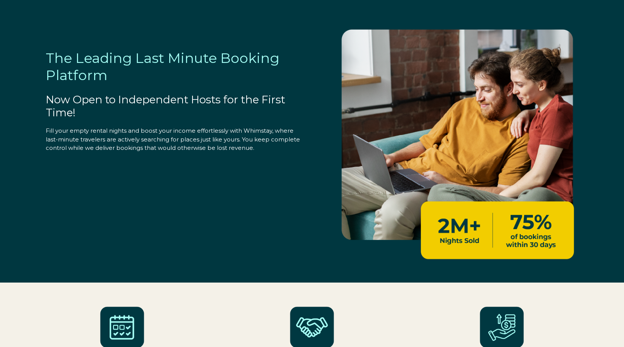
select select "US"
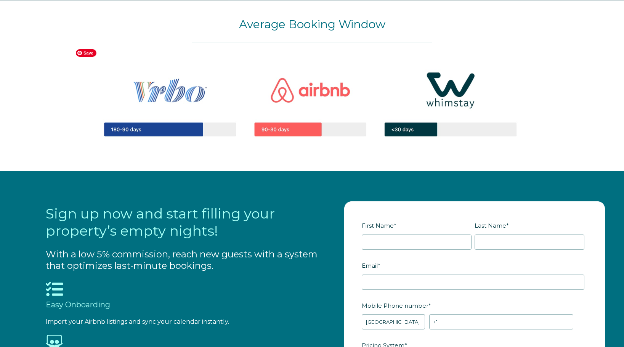
scroll to position [737, 0]
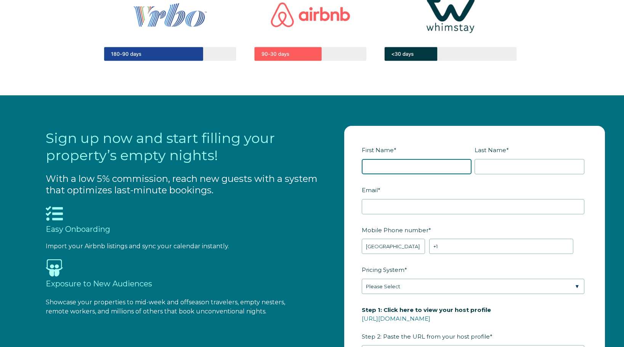
click at [399, 163] on input "First Name *" at bounding box center [417, 166] width 110 height 15
type input "[PERSON_NAME]"
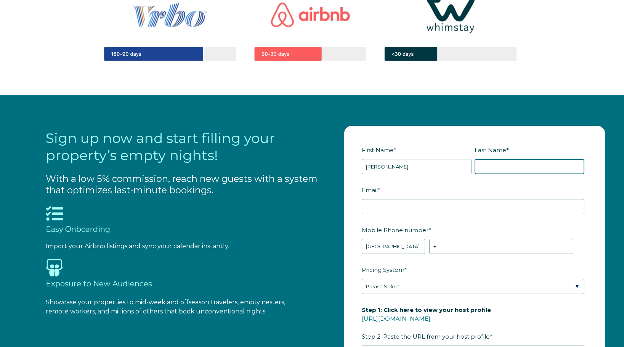
type input "Krisay"
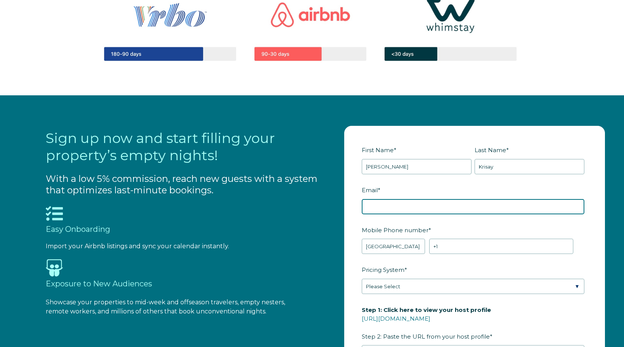
type input "[PERSON_NAME][EMAIL_ADDRESS][DOMAIN_NAME]"
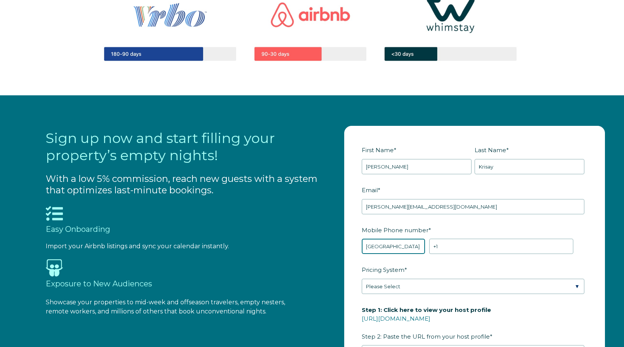
click at [385, 246] on select "* [GEOGRAPHIC_DATA] (‫[GEOGRAPHIC_DATA]‬‎) [GEOGRAPHIC_DATA] ([GEOGRAPHIC_DATA]…" at bounding box center [394, 246] width 64 height 15
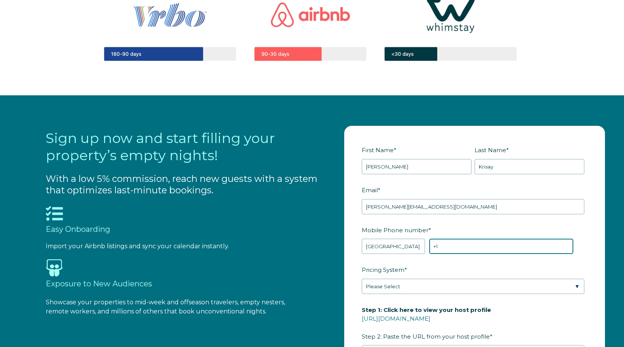
click at [467, 244] on input "+1" at bounding box center [502, 246] width 144 height 15
type input "[PHONE_NUMBER]"
click at [529, 239] on input "[PHONE_NUMBER]" at bounding box center [502, 246] width 144 height 15
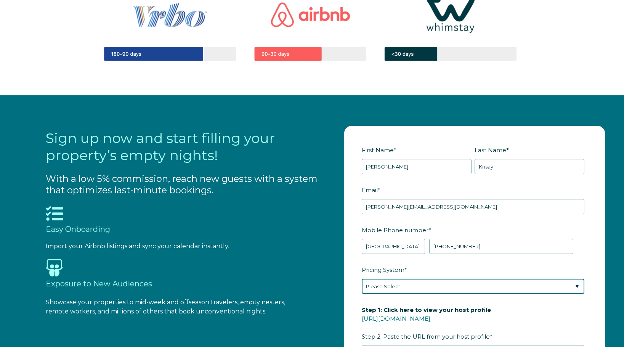
click at [416, 280] on select "Please Select Manual Airbnb Smart Pricing PriceLabs Wheelhouse Beyond Pricing 3…" at bounding box center [473, 286] width 223 height 15
select select "Manual"
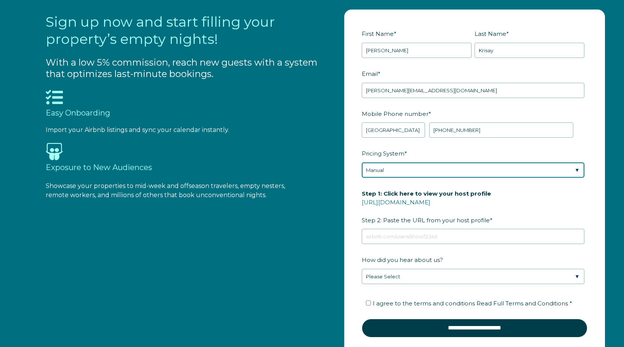
scroll to position [859, 0]
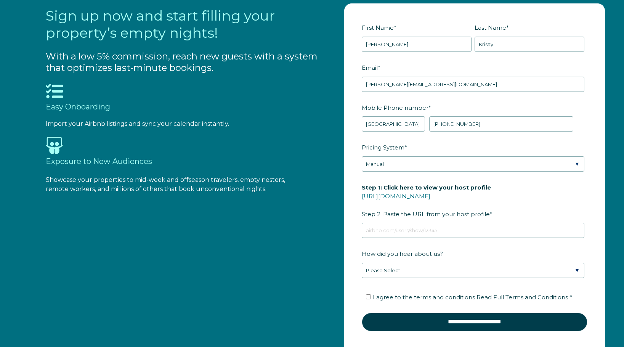
click at [488, 194] on label "Step 1: Click here to view your host profile [URL][DOMAIN_NAME] Step 2: Paste t…" at bounding box center [475, 201] width 226 height 40
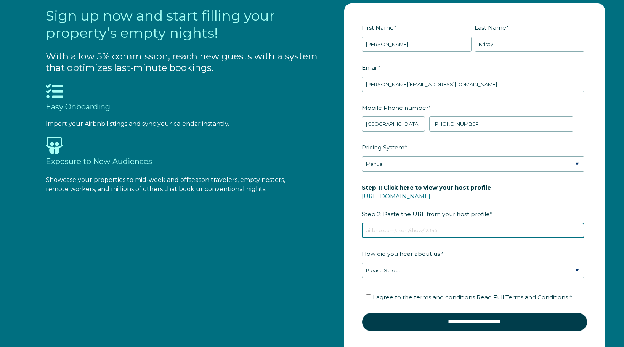
click at [488, 223] on input "Step 1: Click here to view your host profile [URL][DOMAIN_NAME] Step 2: Paste t…" at bounding box center [473, 230] width 223 height 15
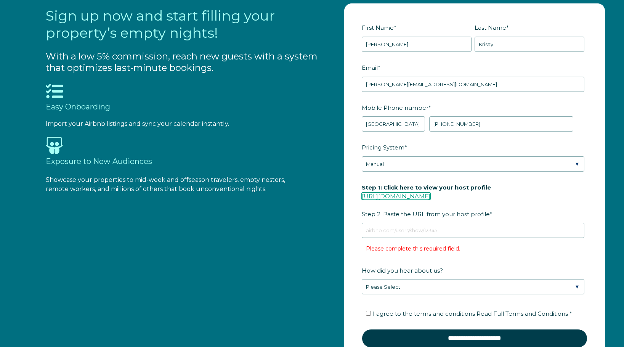
click at [383, 198] on link "[URL][DOMAIN_NAME]" at bounding box center [396, 196] width 69 height 7
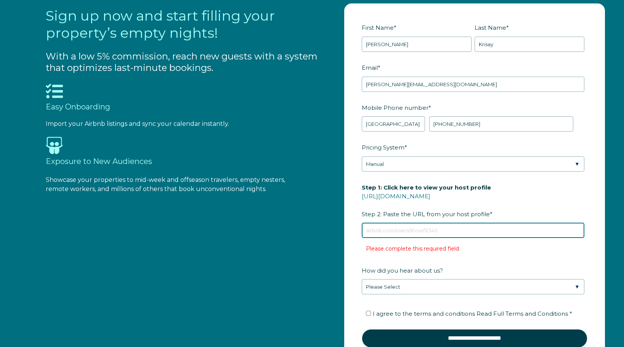
click at [369, 233] on input "Step 1: Click here to view your host profile [URL][DOMAIN_NAME] Step 2: Paste t…" at bounding box center [473, 230] width 223 height 15
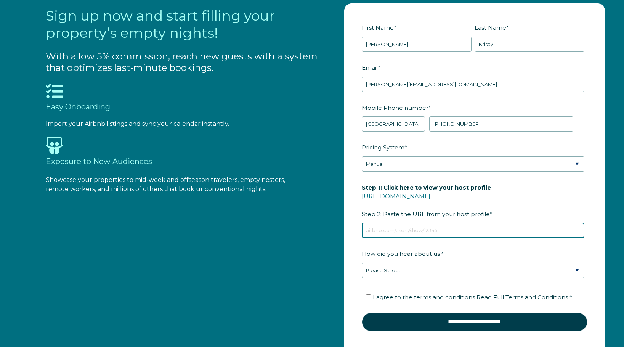
paste input "[URL][DOMAIN_NAME]"
type input "[URL][DOMAIN_NAME]"
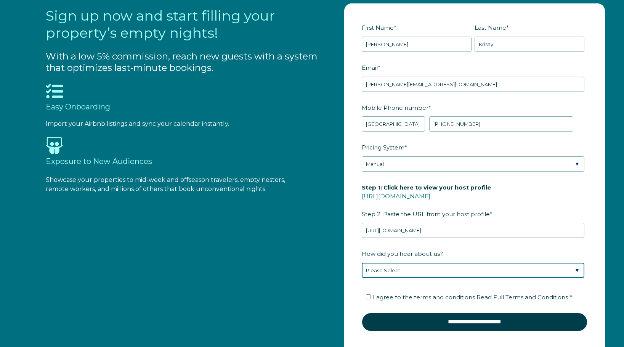
click at [375, 275] on select "Please Select Found Whimstay through a Google search Direct outreach from a Whi…" at bounding box center [473, 270] width 223 height 15
select select "Google Search"
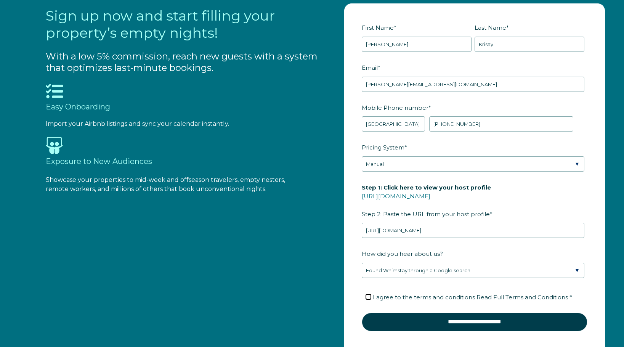
click at [370, 299] on input "I agree to the terms and conditions Read Full Terms and Conditions *" at bounding box center [368, 296] width 5 height 5
checkbox input "true"
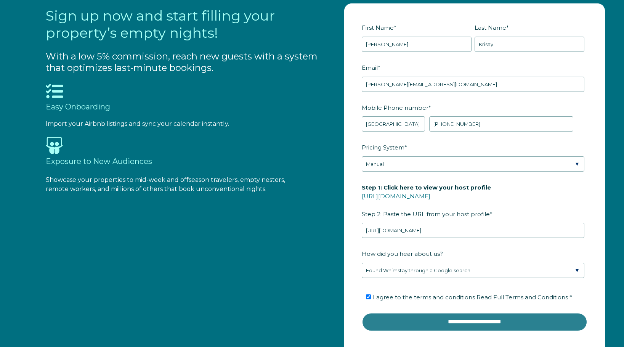
click at [389, 315] on input "**********" at bounding box center [475, 322] width 226 height 18
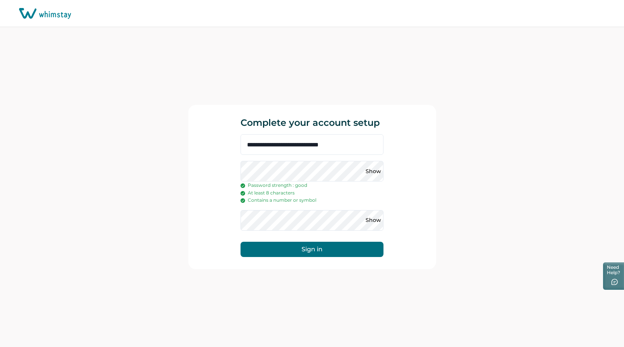
click at [183, 223] on div "**********" at bounding box center [312, 187] width 624 height 320
click at [276, 243] on button "Sign in" at bounding box center [312, 249] width 143 height 15
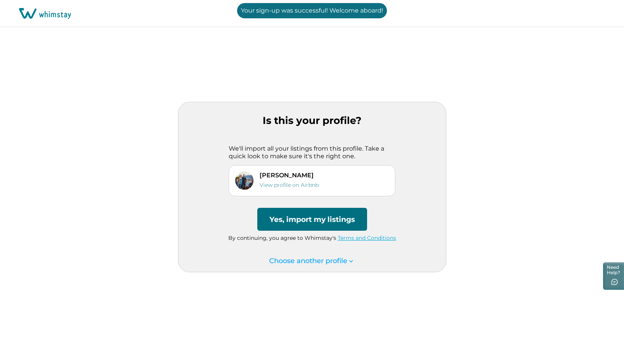
click at [318, 224] on button "Yes, import my listings" at bounding box center [312, 219] width 110 height 23
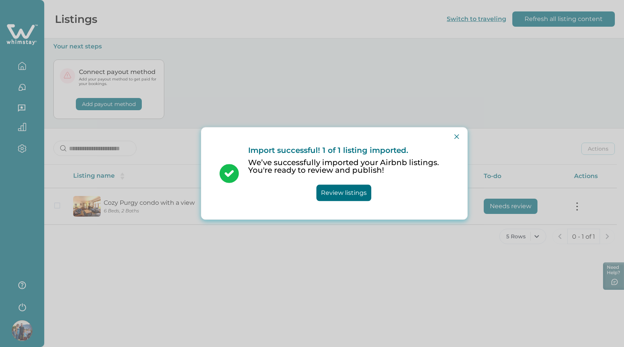
click at [352, 191] on button "Review listings" at bounding box center [344, 193] width 55 height 16
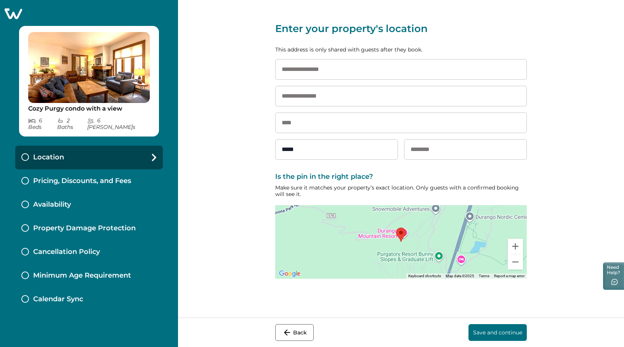
click at [312, 71] on input at bounding box center [401, 69] width 252 height 21
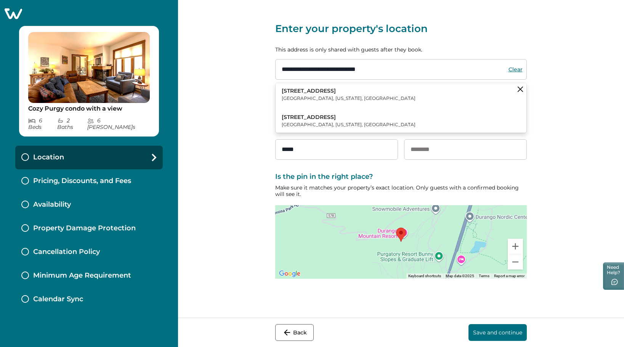
click at [355, 93] on button "71 Needles Way Durango, Colorado, USA" at bounding box center [401, 94] width 251 height 23
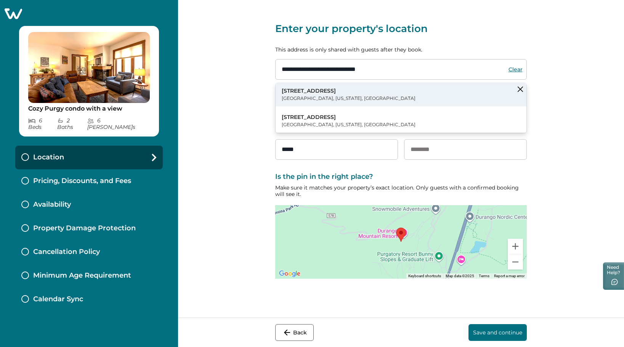
type input "**********"
type input "*******"
select select "**"
type input "*****"
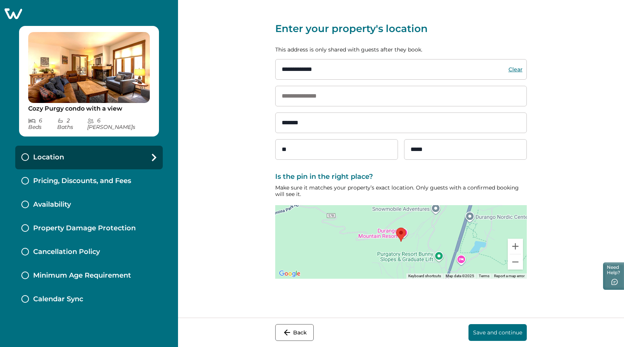
click at [325, 91] on input at bounding box center [401, 96] width 252 height 21
type input "***"
click at [250, 143] on div "**********" at bounding box center [401, 159] width 446 height 318
click at [494, 333] on button "Save and continue" at bounding box center [498, 332] width 58 height 17
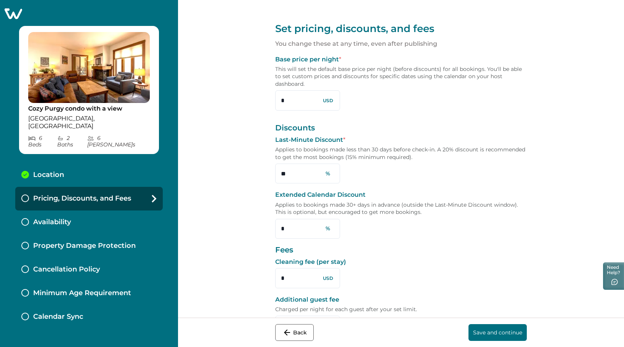
drag, startPoint x: 293, startPoint y: 102, endPoint x: 272, endPoint y: 101, distance: 20.6
click at [272, 101] on div "Set pricing, discounts, and fees You change these at any time, even after publi…" at bounding box center [401, 159] width 446 height 318
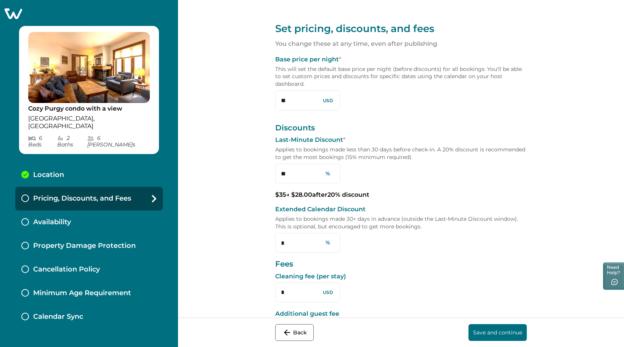
type input "*"
type input "***"
click at [296, 240] on input "*" at bounding box center [307, 243] width 65 height 20
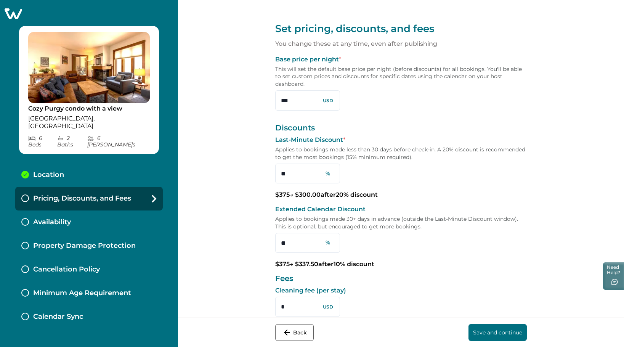
type input "*"
type input "**"
click at [263, 277] on div "Set pricing, discounts, and fees You change these at any time, even after publi…" at bounding box center [401, 159] width 446 height 318
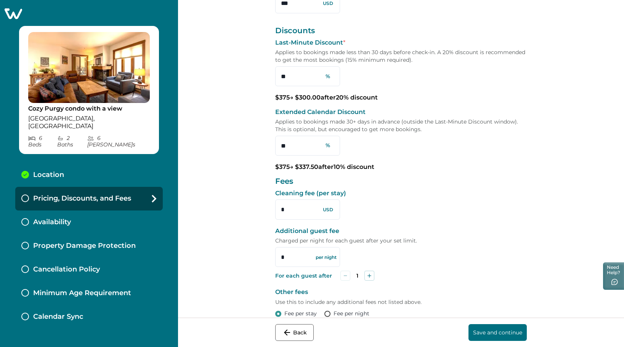
scroll to position [144, 0]
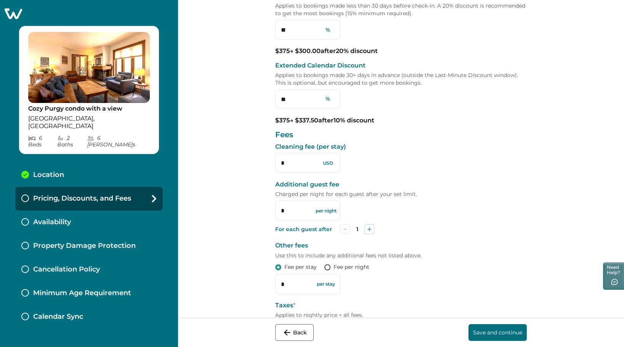
drag, startPoint x: 298, startPoint y: 166, endPoint x: 269, endPoint y: 156, distance: 30.5
click at [271, 158] on div "Set pricing, discounts, and fees You change these at any time, even after publi…" at bounding box center [401, 159] width 446 height 318
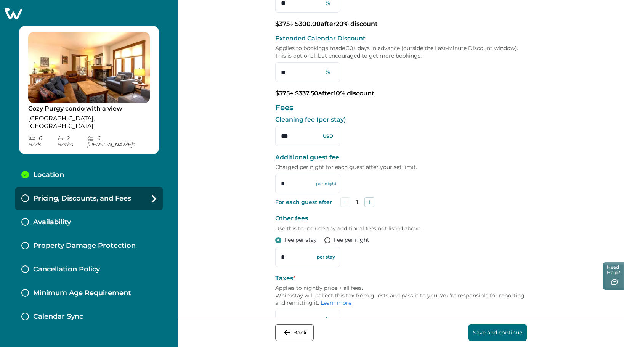
scroll to position [171, 0]
type input "***"
drag, startPoint x: 290, startPoint y: 180, endPoint x: 280, endPoint y: 180, distance: 9.9
click at [281, 180] on input "*" at bounding box center [307, 183] width 65 height 20
type input "*"
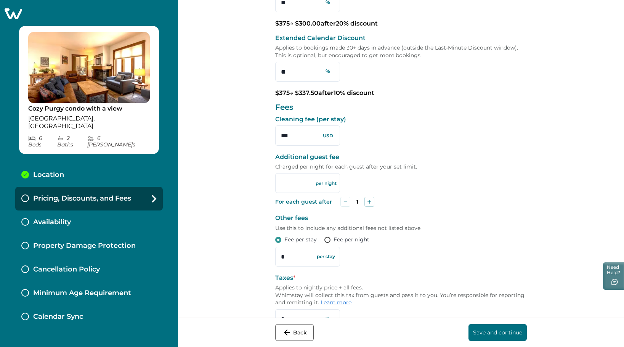
scroll to position [208, 0]
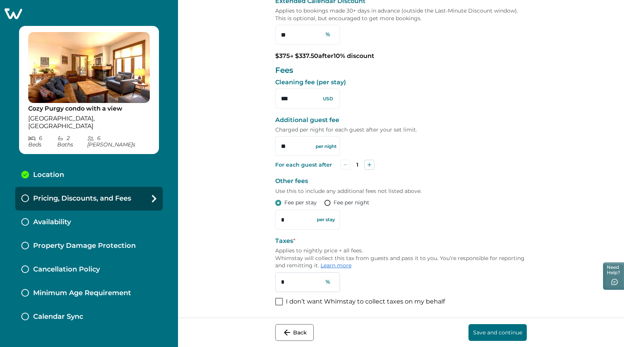
type input "**"
drag, startPoint x: 294, startPoint y: 285, endPoint x: 278, endPoint y: 284, distance: 16.0
click at [279, 285] on input "*" at bounding box center [307, 282] width 65 height 20
click at [329, 267] on link "Learn more" at bounding box center [336, 265] width 31 height 7
drag, startPoint x: 292, startPoint y: 284, endPoint x: 279, endPoint y: 284, distance: 13.0
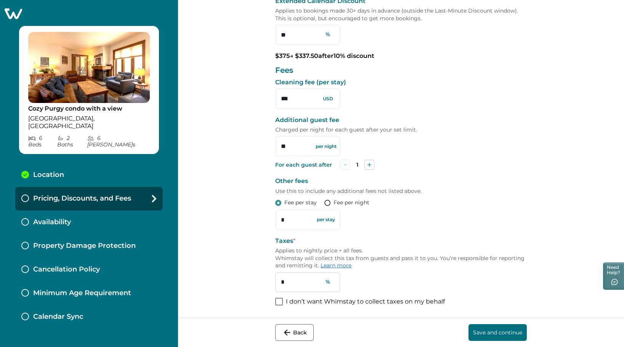
click at [280, 284] on input "*" at bounding box center [307, 282] width 65 height 20
type input "***"
click at [482, 330] on button "Save and continue" at bounding box center [498, 332] width 58 height 17
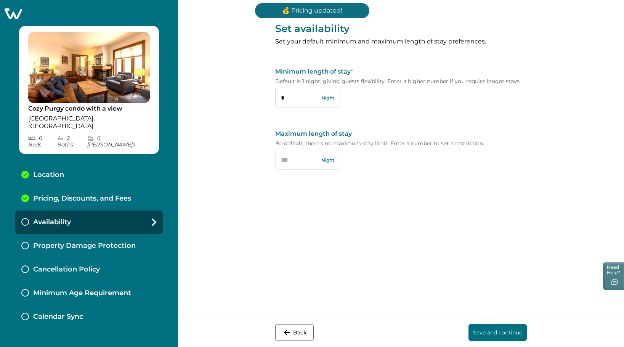
click at [286, 97] on input "*" at bounding box center [307, 98] width 65 height 20
type input "*"
click at [292, 156] on input "text" at bounding box center [307, 160] width 65 height 20
type input "**"
click at [370, 211] on div "Set availability Set your default minimum and maximum length of stay preference…" at bounding box center [401, 159] width 446 height 318
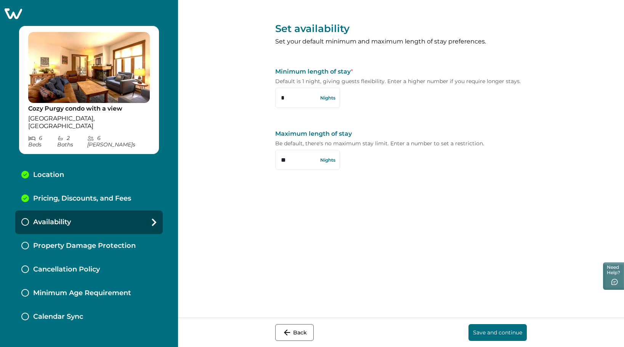
click at [499, 335] on button "Save and continue" at bounding box center [498, 332] width 58 height 17
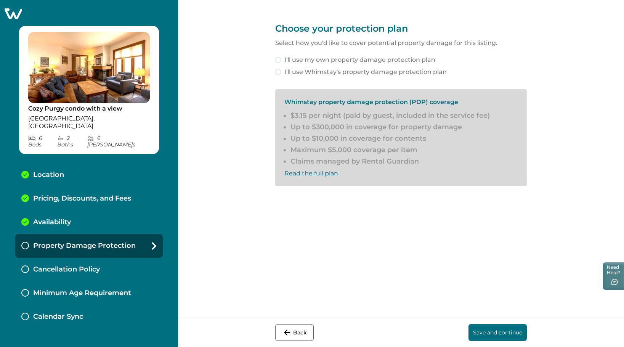
click at [277, 61] on span at bounding box center [278, 60] width 6 height 6
click at [486, 328] on button "Save and continue" at bounding box center [498, 332] width 58 height 17
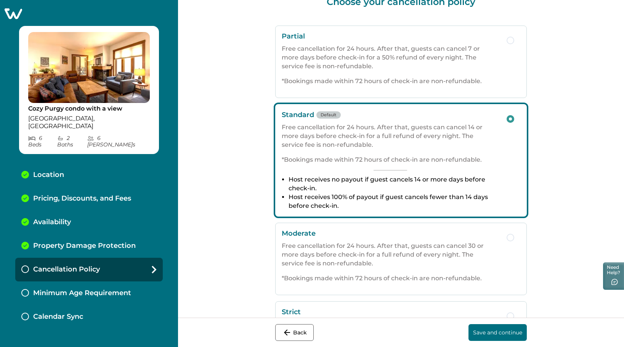
scroll to position [100, 0]
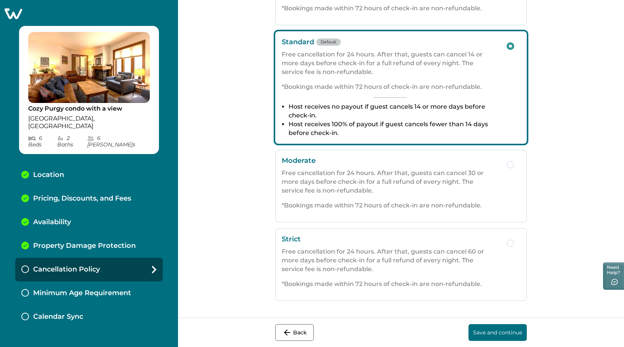
click at [483, 325] on button "Save and continue" at bounding box center [498, 332] width 58 height 17
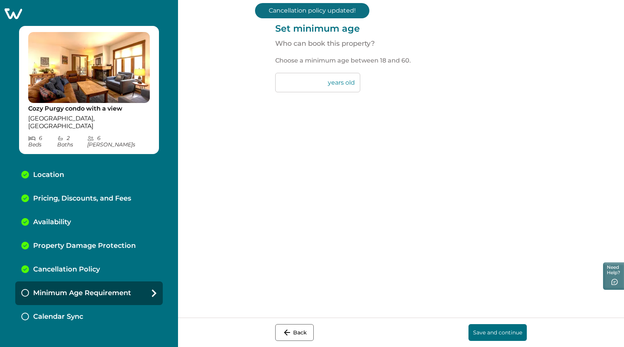
drag, startPoint x: 313, startPoint y: 80, endPoint x: 277, endPoint y: 80, distance: 36.6
click at [277, 80] on input "**" at bounding box center [317, 82] width 85 height 19
click at [486, 329] on button "Save and continue" at bounding box center [498, 332] width 58 height 17
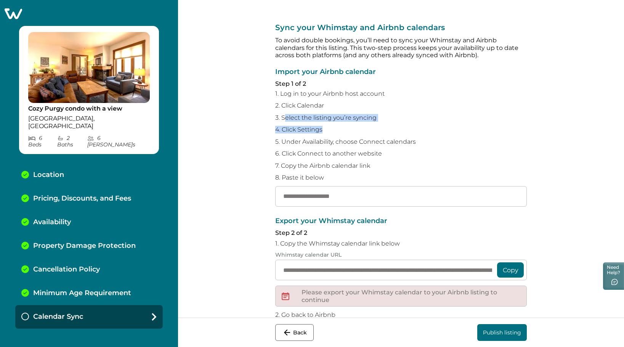
drag, startPoint x: 284, startPoint y: 119, endPoint x: 378, endPoint y: 130, distance: 94.8
click at [378, 130] on div "Import your Airbnb calendar Step 1 of 2 1. Log in to your Airbnb host account 2…" at bounding box center [401, 137] width 252 height 138
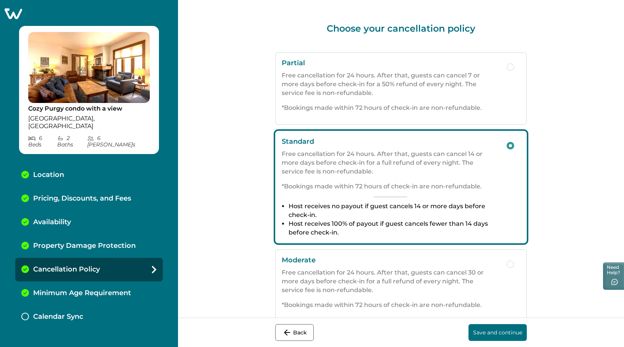
click at [490, 331] on button "Save and continue" at bounding box center [498, 332] width 58 height 17
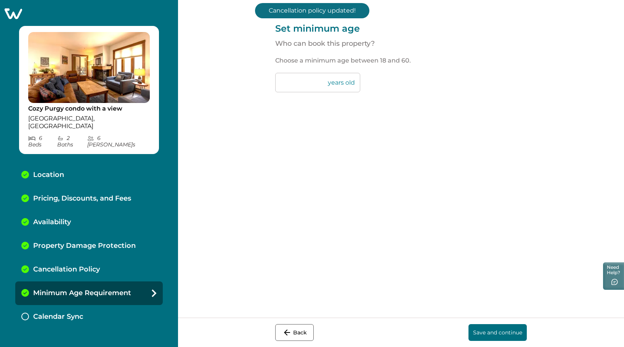
click at [504, 337] on button "Save and continue" at bounding box center [498, 332] width 58 height 17
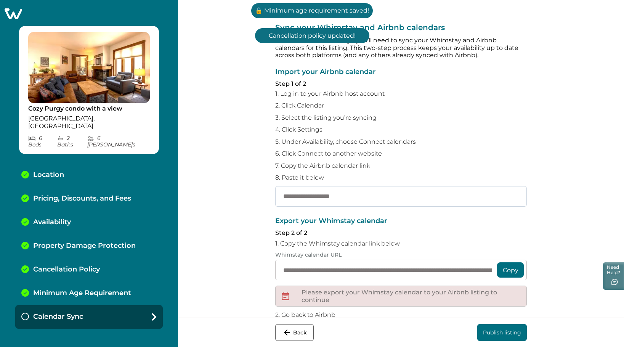
click at [376, 198] on input "text" at bounding box center [401, 196] width 252 height 21
paste input "**********"
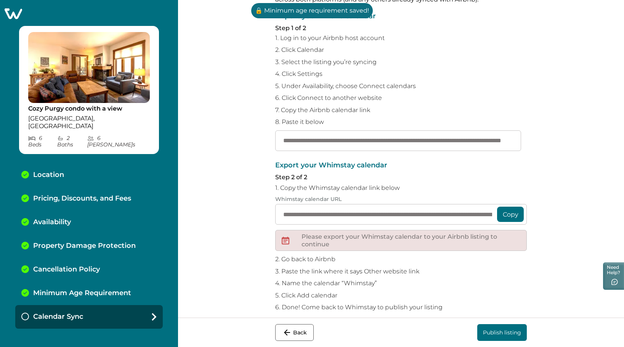
scroll to position [64, 0]
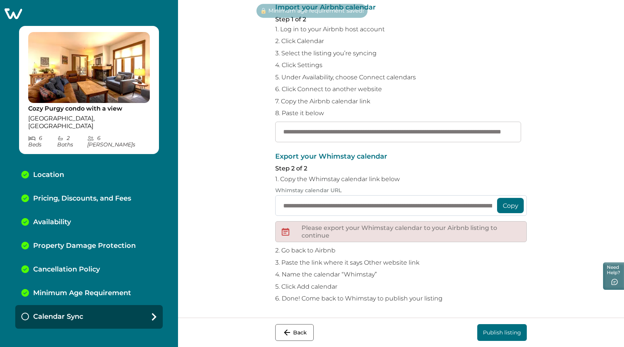
type input "**********"
click at [404, 204] on input "**********" at bounding box center [401, 205] width 252 height 21
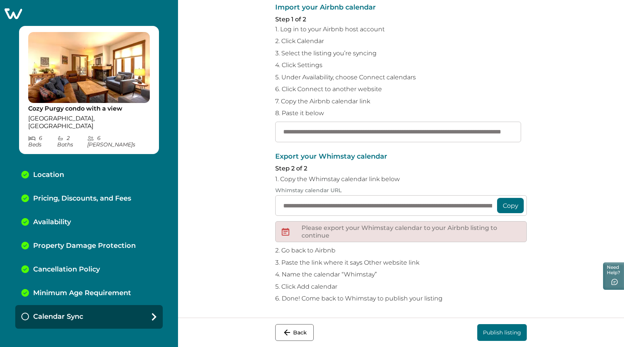
click at [508, 203] on button "Copy" at bounding box center [510, 205] width 27 height 15
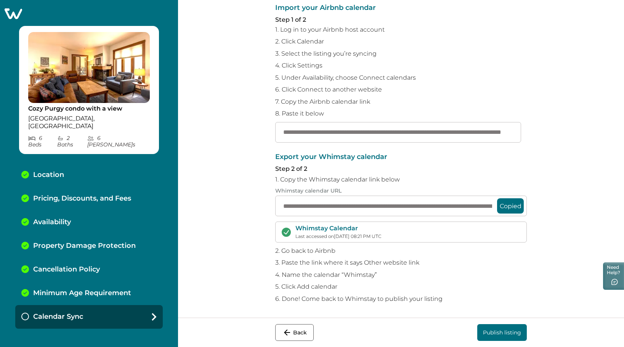
click at [497, 332] on button "Publish listing" at bounding box center [503, 332] width 50 height 17
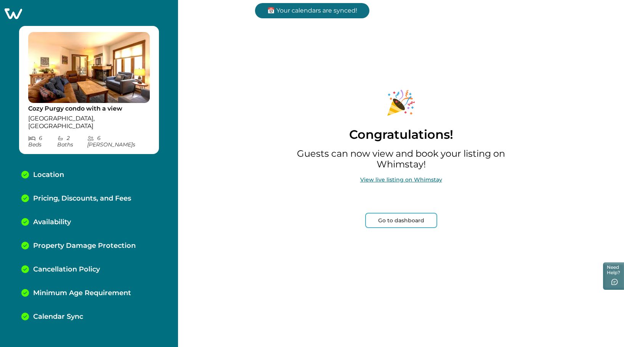
click at [386, 224] on button "Go to dashboard" at bounding box center [401, 220] width 72 height 15
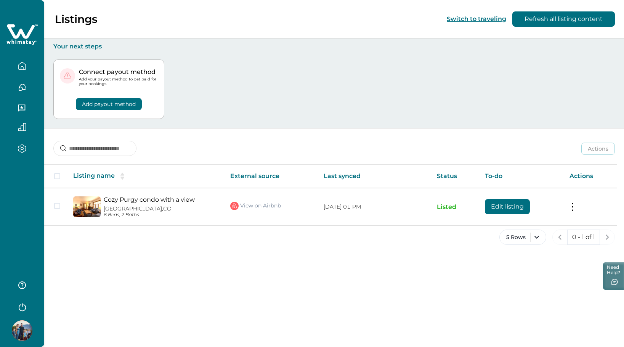
click at [132, 109] on button "Add payout method" at bounding box center [109, 104] width 66 height 12
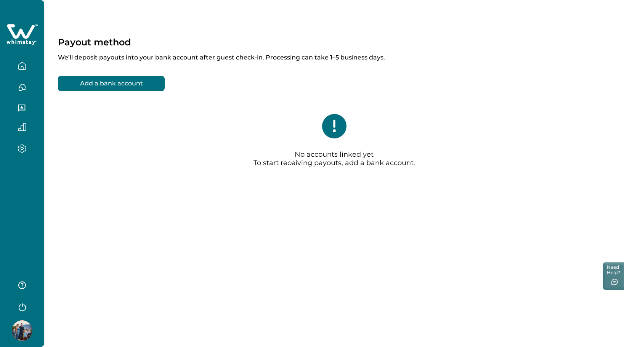
click at [128, 84] on button "Add a bank account" at bounding box center [111, 83] width 107 height 15
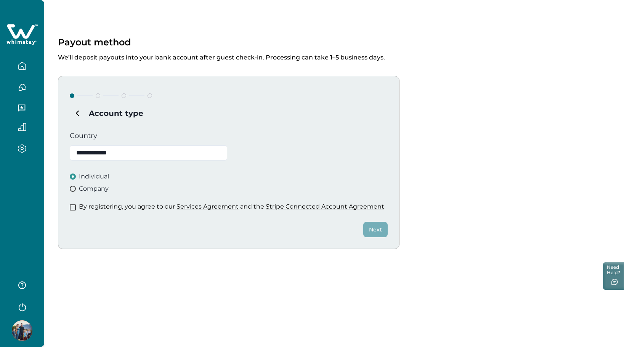
click at [23, 64] on icon "button" at bounding box center [22, 66] width 8 height 8
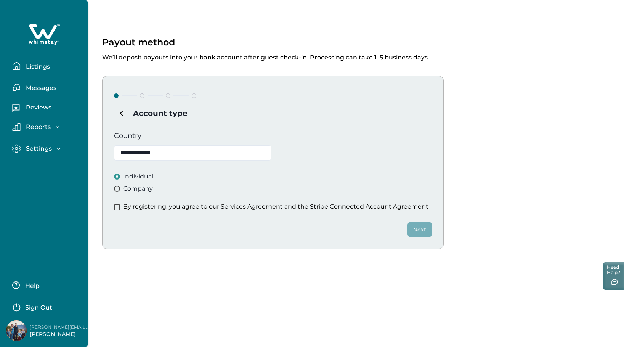
click at [45, 109] on p "Reviews" at bounding box center [38, 108] width 28 height 8
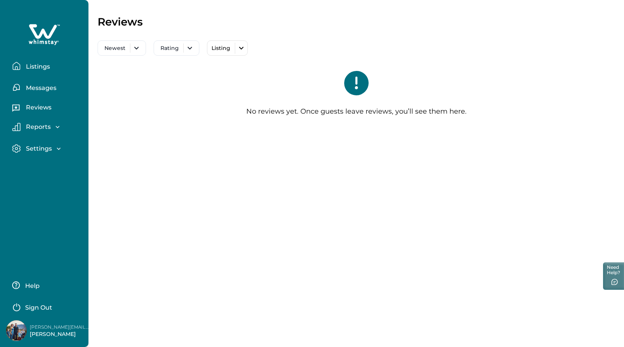
click at [56, 127] on icon "button" at bounding box center [58, 127] width 4 height 2
